Goal: Check status: Check status

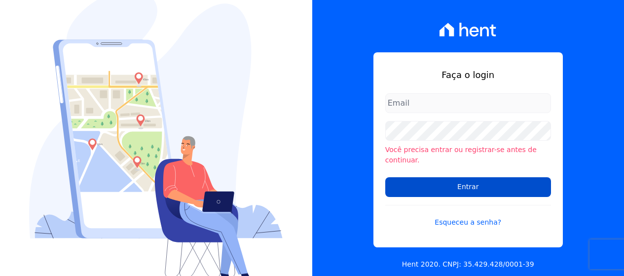
type input "[PERSON_NAME][EMAIL_ADDRESS][DOMAIN_NAME]"
click at [451, 179] on input "Entrar" at bounding box center [468, 187] width 166 height 20
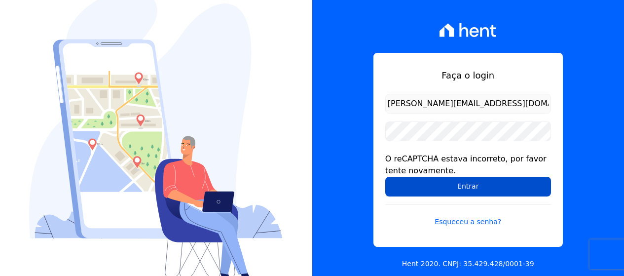
click at [456, 187] on input "Entrar" at bounding box center [468, 187] width 166 height 20
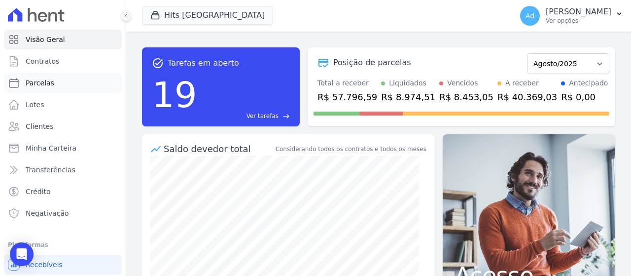
click at [77, 84] on link "Parcelas" at bounding box center [63, 83] width 118 height 20
select select
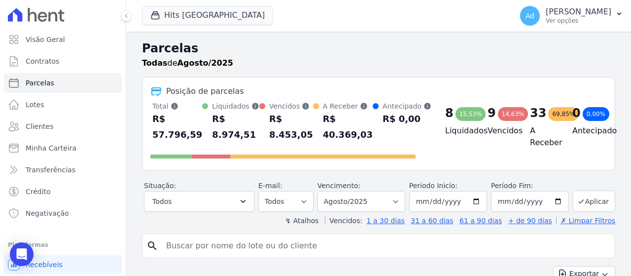
scroll to position [99, 0]
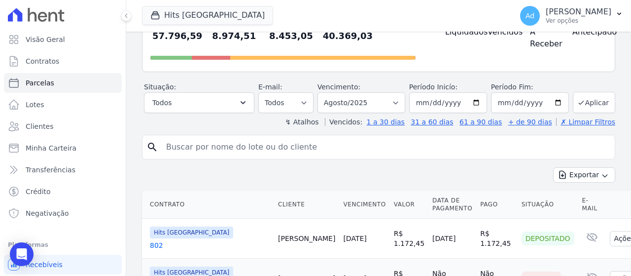
click at [277, 144] on input "search" at bounding box center [385, 147] width 451 height 20
click at [229, 21] on button "Hits Vila Santa Catarina" at bounding box center [207, 15] width 131 height 19
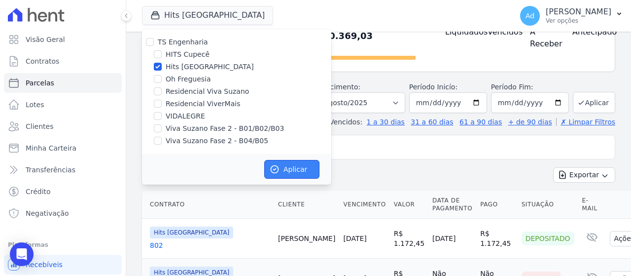
click at [300, 169] on button "Aplicar" at bounding box center [291, 169] width 55 height 19
select select
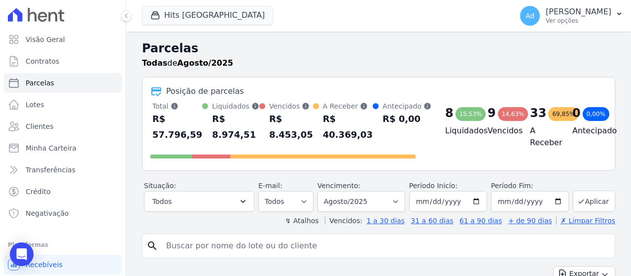
scroll to position [148, 0]
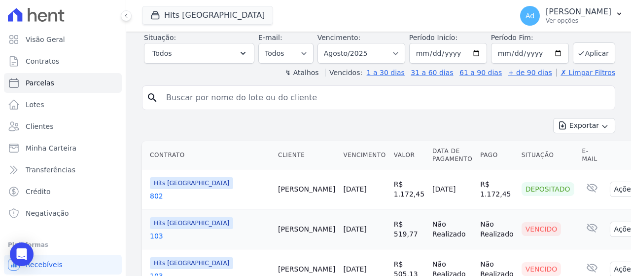
click at [280, 100] on input "search" at bounding box center [385, 98] width 451 height 20
type input "806"
select select
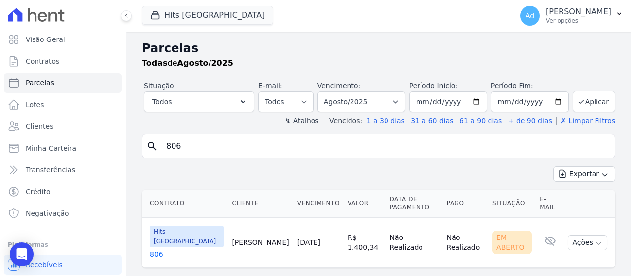
scroll to position [22, 0]
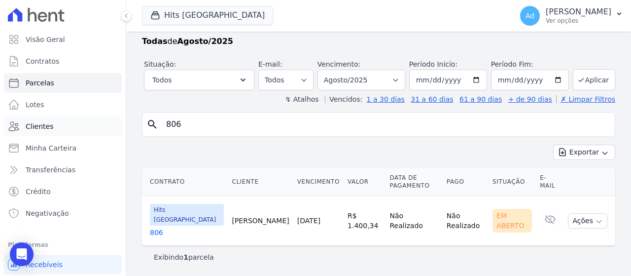
click at [53, 133] on link "Clientes" at bounding box center [63, 126] width 118 height 20
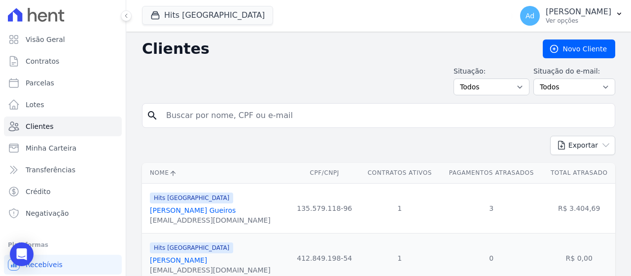
click at [381, 118] on input "search" at bounding box center [385, 116] width 451 height 20
click at [310, 122] on input "search" at bounding box center [385, 116] width 451 height 20
type input "8"
paste input "EDVALDO AUGUSTO MARINHO"
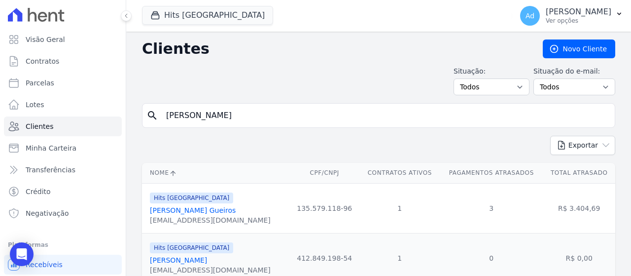
type input "EDVALDO AUGUSTO MARINHO"
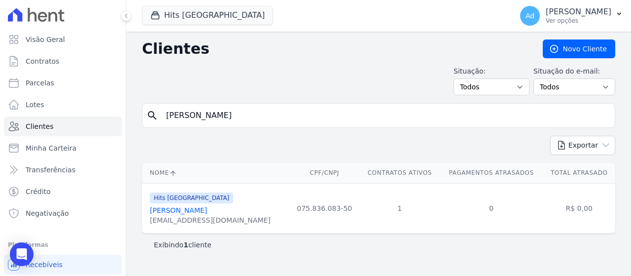
click at [191, 209] on link "Edvaldo Augusto Marinho" at bounding box center [178, 210] width 57 height 8
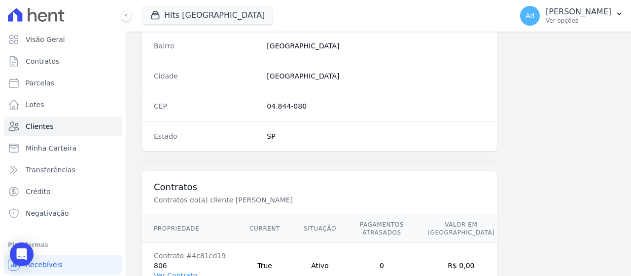
scroll to position [655, 0]
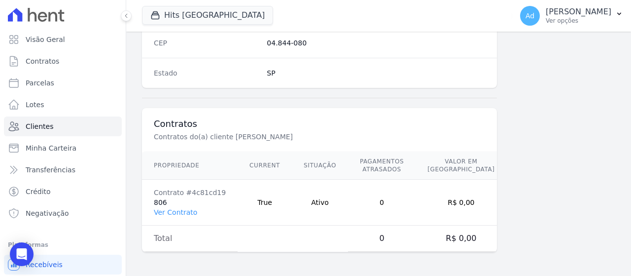
click at [163, 224] on td "Contrato #4c81cd19 806 Ver Contrato" at bounding box center [190, 203] width 96 height 46
click at [173, 215] on link "Ver Contrato" at bounding box center [175, 212] width 43 height 8
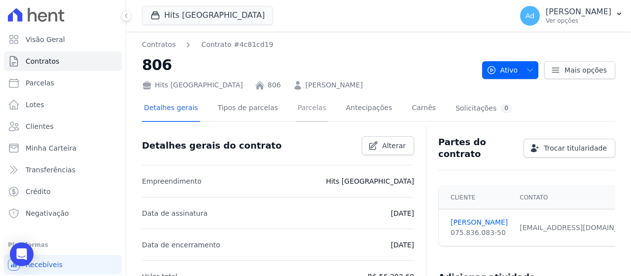
click at [296, 113] on link "Parcelas" at bounding box center [312, 109] width 33 height 26
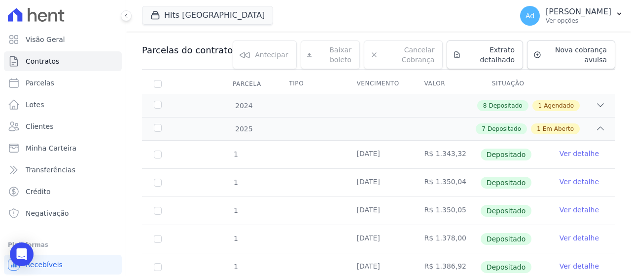
scroll to position [49, 0]
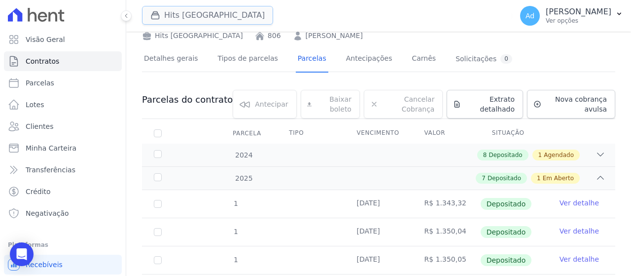
click at [234, 24] on button "Hits Vila Santa Catarina" at bounding box center [207, 15] width 131 height 19
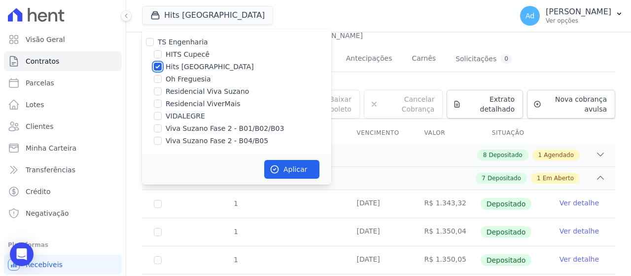
click at [161, 67] on input "Hits Vila Santa Catarina" at bounding box center [158, 67] width 8 height 8
checkbox input "false"
click at [266, 57] on div "HITS Cupecê" at bounding box center [236, 54] width 189 height 10
click at [401, 30] on div "Hits Vila Santa Catarina TS Engenharia HITS Cupecê Hits Vila Santa Catarina Oh …" at bounding box center [325, 16] width 367 height 33
